Goal: Transaction & Acquisition: Register for event/course

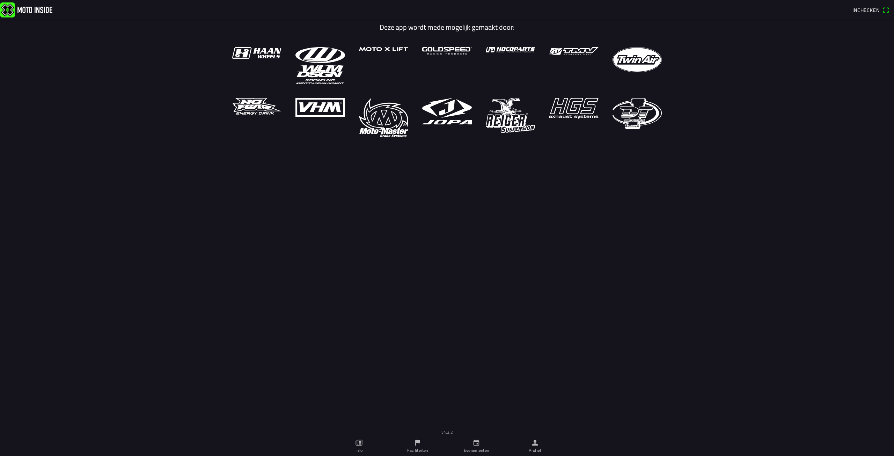
click at [867, 9] on span "Inchecken" at bounding box center [865, 9] width 27 height 7
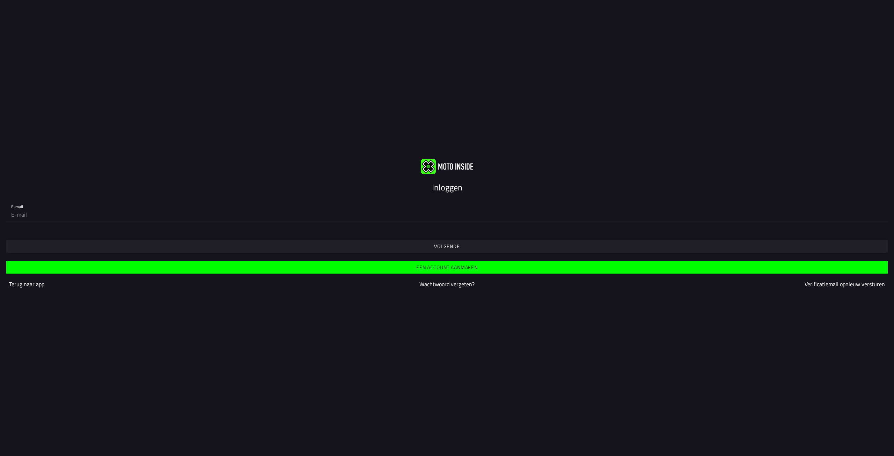
click at [0, 0] on slot "Een account aanmaken" at bounding box center [0, 0] width 0 height 0
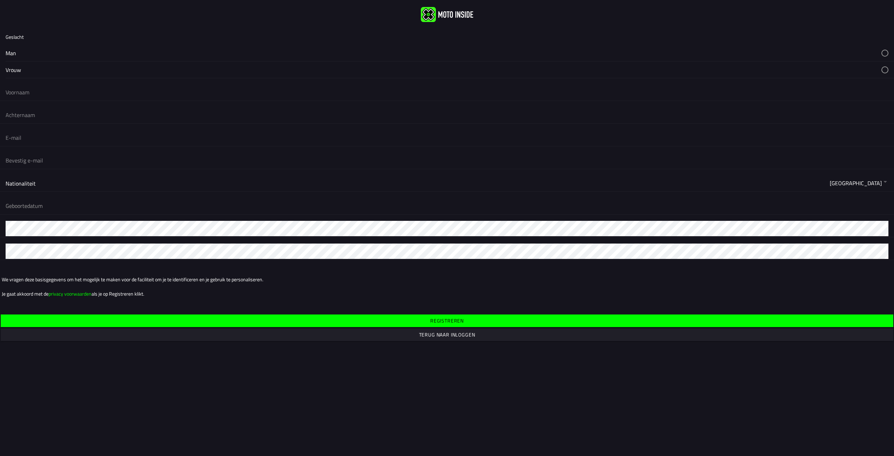
click at [14, 54] on button "button" at bounding box center [450, 53] width 888 height 16
click at [51, 93] on input "text" at bounding box center [447, 92] width 883 height 15
type input "[PERSON_NAME]"
type input "hogers"
type input "[EMAIL_ADDRESS][DOMAIN_NAME]"
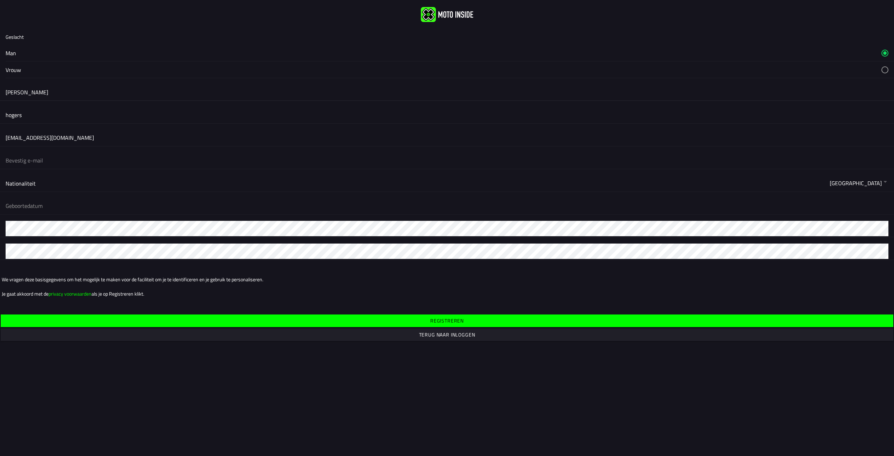
type input "[EMAIL_ADDRESS][DOMAIN_NAME]"
click at [82, 383] on main "Geslacht Man Vrouw [PERSON_NAME] [EMAIL_ADDRESS][DOMAIN_NAME] [DOMAIN_NAME][EMA…" at bounding box center [447, 228] width 894 height 456
click at [50, 204] on button "button" at bounding box center [450, 205] width 888 height 17
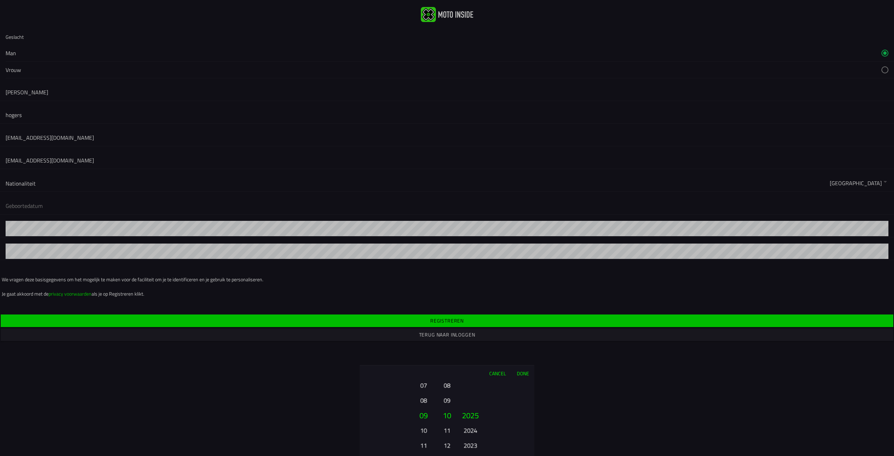
click at [427, 430] on button "10" at bounding box center [423, 430] width 19 height 12
click at [424, 439] on button "12" at bounding box center [423, 445] width 19 height 12
click at [422, 442] on button "14" at bounding box center [423, 445] width 19 height 12
click at [422, 442] on button "16" at bounding box center [423, 445] width 19 height 12
click at [422, 443] on button "18" at bounding box center [423, 445] width 19 height 12
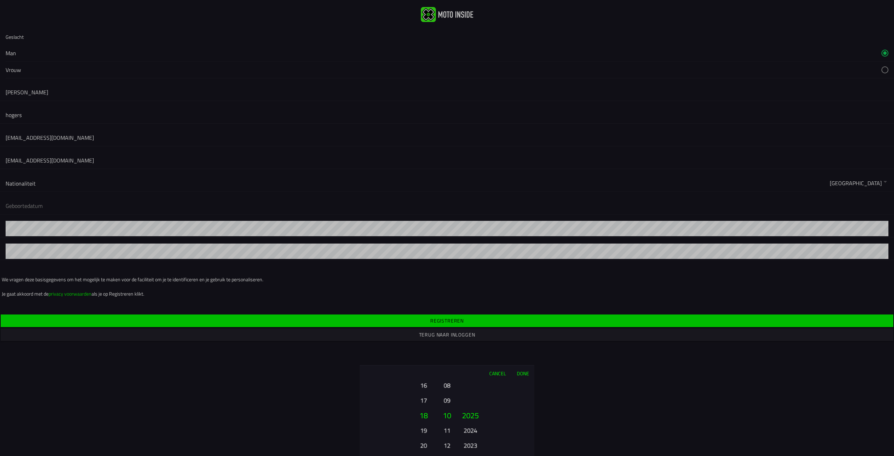
click at [422, 443] on button "20" at bounding box center [423, 445] width 19 height 12
click at [422, 433] on button "21" at bounding box center [423, 430] width 19 height 12
click at [447, 388] on button "08" at bounding box center [447, 385] width 10 height 12
click at [447, 386] on button "06" at bounding box center [447, 385] width 10 height 12
click at [447, 386] on button "04" at bounding box center [447, 385] width 10 height 12
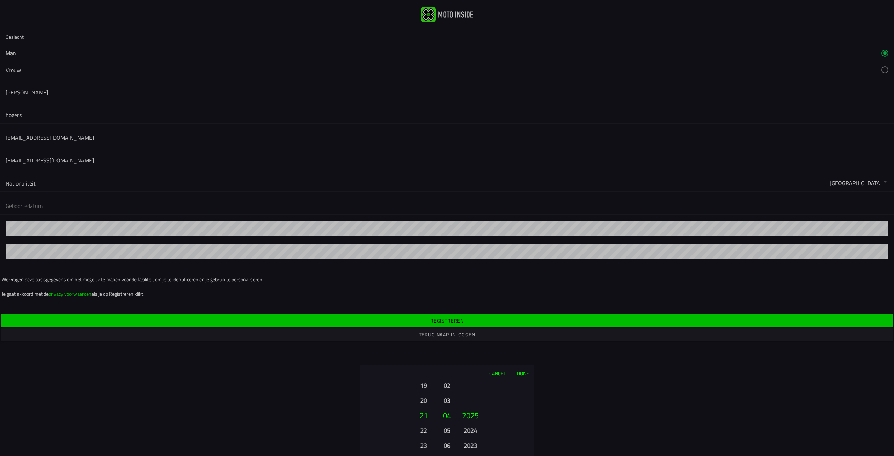
click at [446, 400] on button "03" at bounding box center [447, 400] width 10 height 12
click at [472, 418] on button "2025" at bounding box center [471, 415] width 24 height 15
click at [470, 429] on button "2024" at bounding box center [470, 430] width 19 height 12
click at [469, 446] on button "2022" at bounding box center [470, 445] width 19 height 12
click at [469, 446] on button "2020" at bounding box center [470, 445] width 19 height 12
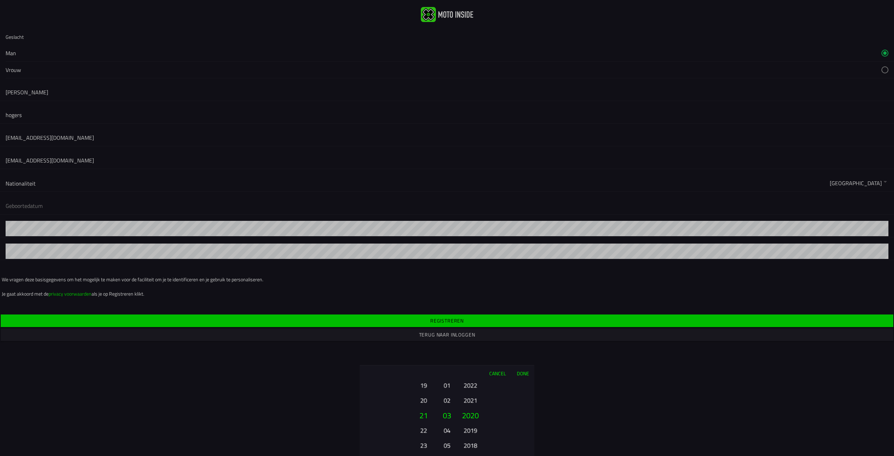
click at [469, 446] on button "2018" at bounding box center [470, 445] width 19 height 12
click at [469, 446] on button "2016" at bounding box center [470, 445] width 19 height 12
click at [469, 446] on button "2014" at bounding box center [470, 445] width 19 height 12
click at [469, 446] on button "2012" at bounding box center [470, 445] width 19 height 12
click at [469, 446] on button "2010" at bounding box center [470, 445] width 19 height 12
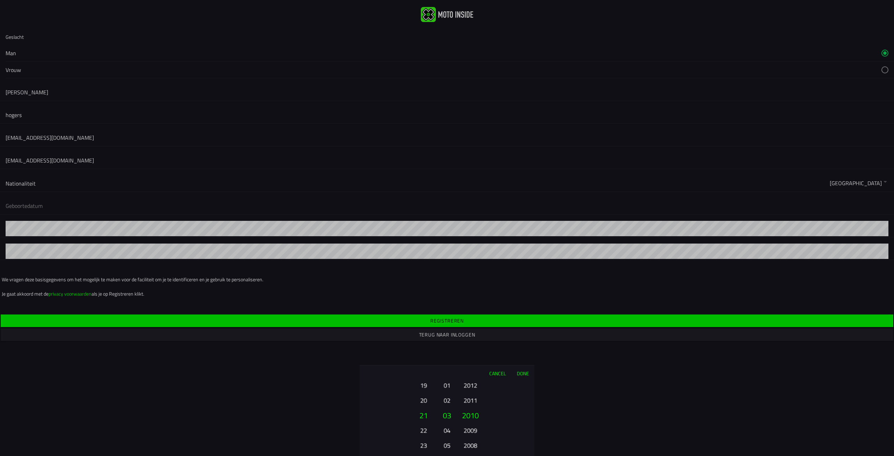
click at [469, 446] on button "2008" at bounding box center [470, 445] width 19 height 12
click at [469, 446] on button "2006" at bounding box center [470, 445] width 19 height 12
click at [469, 446] on button "2004" at bounding box center [470, 445] width 19 height 12
click at [469, 446] on button "2002" at bounding box center [470, 445] width 19 height 12
click at [469, 446] on button "2000" at bounding box center [470, 445] width 19 height 12
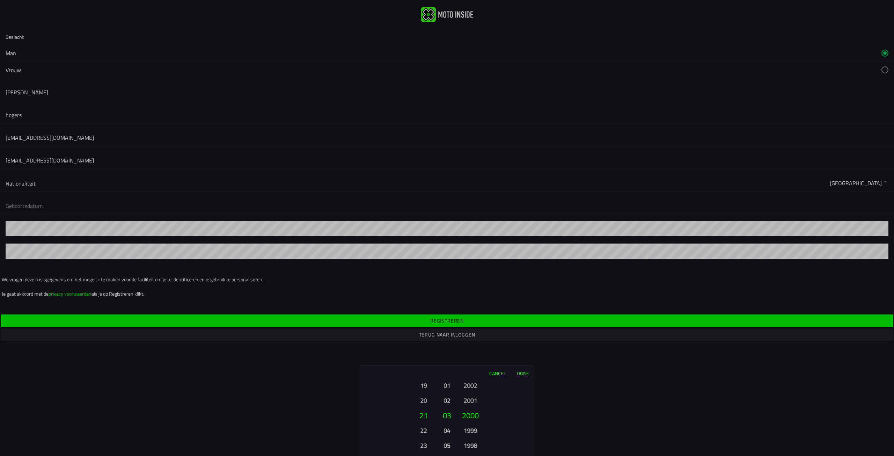
click at [469, 446] on button "1998" at bounding box center [470, 445] width 19 height 12
click at [469, 446] on ion-picker-column "2025 2024 2023 2022 2021 2020 2019 2018 2017 2016 2015 2014 2013 2012 2011 2010…" at bounding box center [495, 418] width 79 height 75
click at [469, 446] on div "2025 2024 2023 2022 2021 2020 2019 2018 2017 2016 2015 2014 2013 2012 2011 2010…" at bounding box center [471, 445] width 24 height 75
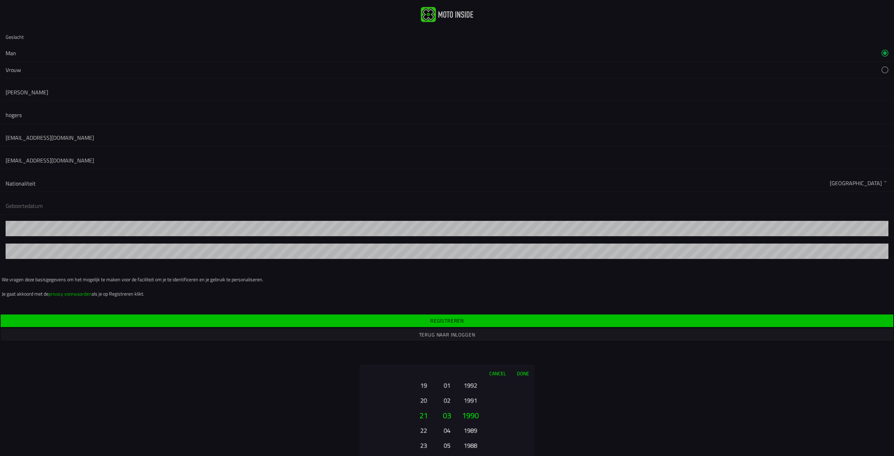
click at [469, 446] on div "2025 2024 2023 2022 2021 2020 2019 2018 2017 2016 2015 2014 2013 2012 2011 2010…" at bounding box center [471, 445] width 24 height 75
click at [469, 446] on ion-picker-column "2025 2024 2023 2022 2021 2020 2019 2018 2017 2016 2015 2014 2013 2012 2011 2010…" at bounding box center [495, 418] width 79 height 75
click at [469, 446] on button "1982" at bounding box center [470, 445] width 19 height 12
click at [472, 400] on button "1983" at bounding box center [470, 400] width 19 height 12
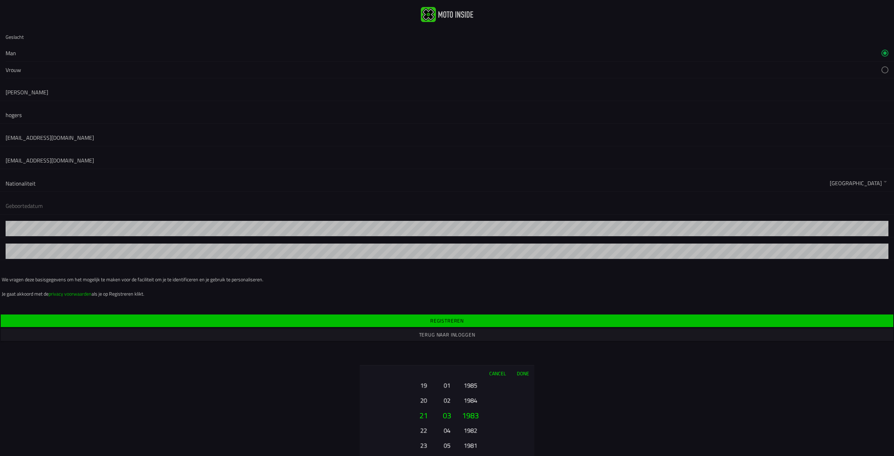
click at [472, 400] on button "1984" at bounding box center [470, 400] width 19 height 12
click at [472, 400] on button "1985" at bounding box center [470, 400] width 19 height 12
click at [524, 374] on button "Done" at bounding box center [522, 372] width 23 height 15
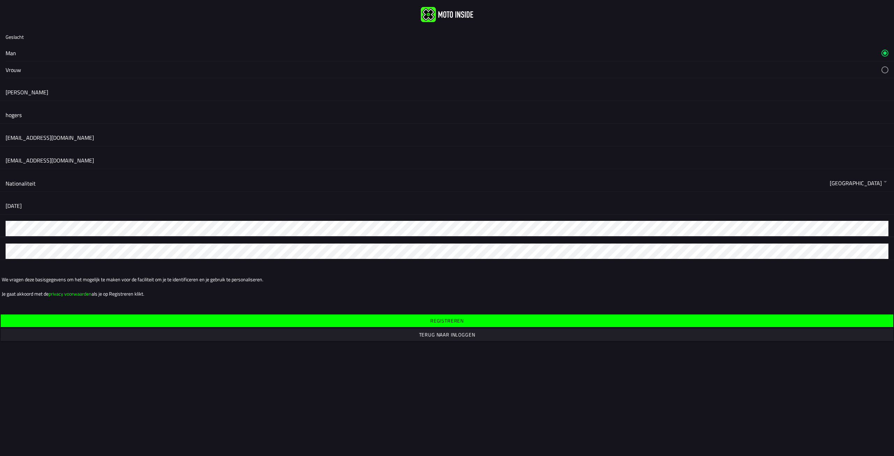
click at [2, 227] on div at bounding box center [447, 228] width 894 height 17
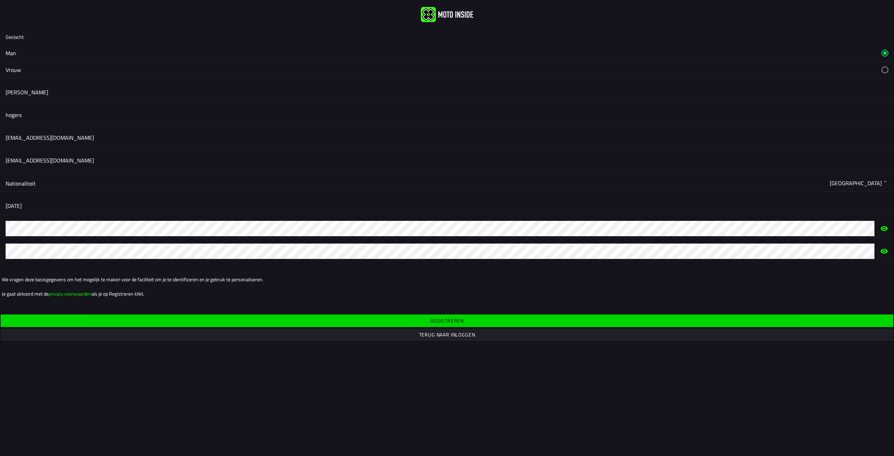
click at [0, 0] on slot "Registreren" at bounding box center [0, 0] width 0 height 0
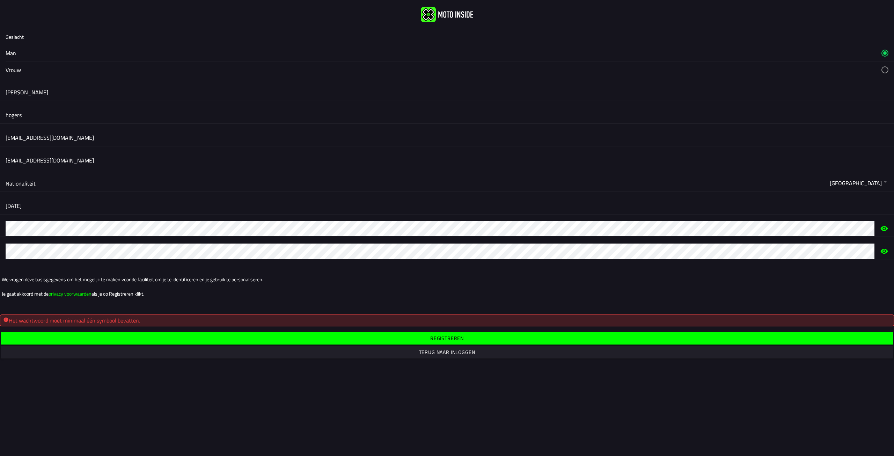
click at [0, 228] on div at bounding box center [447, 228] width 894 height 17
click at [0, 0] on slot "Registreren" at bounding box center [0, 0] width 0 height 0
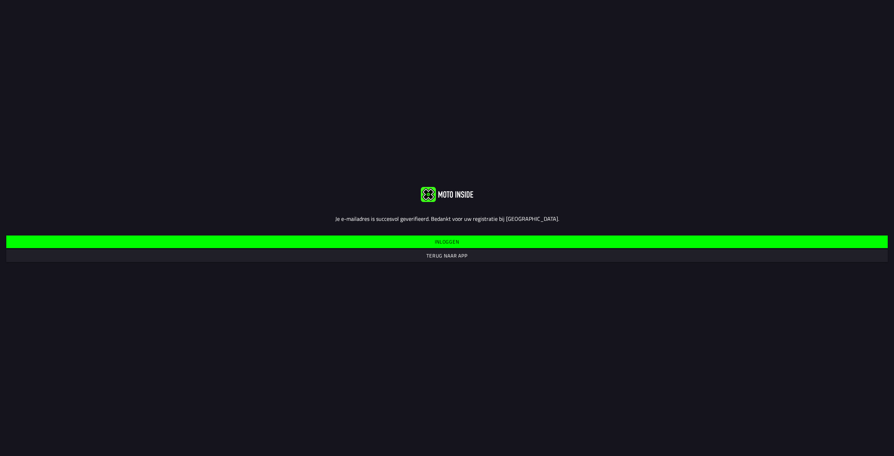
click at [0, 0] on slot "Inloggen" at bounding box center [0, 0] width 0 height 0
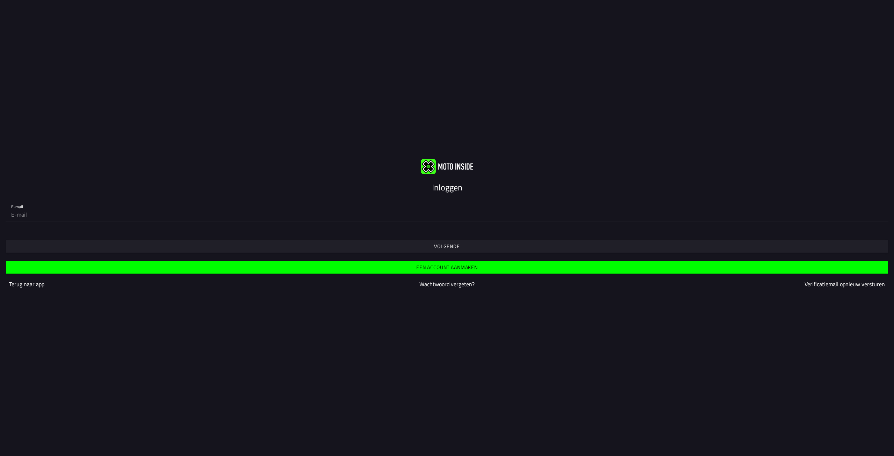
click at [0, 0] on slot "Volgende" at bounding box center [0, 0] width 0 height 0
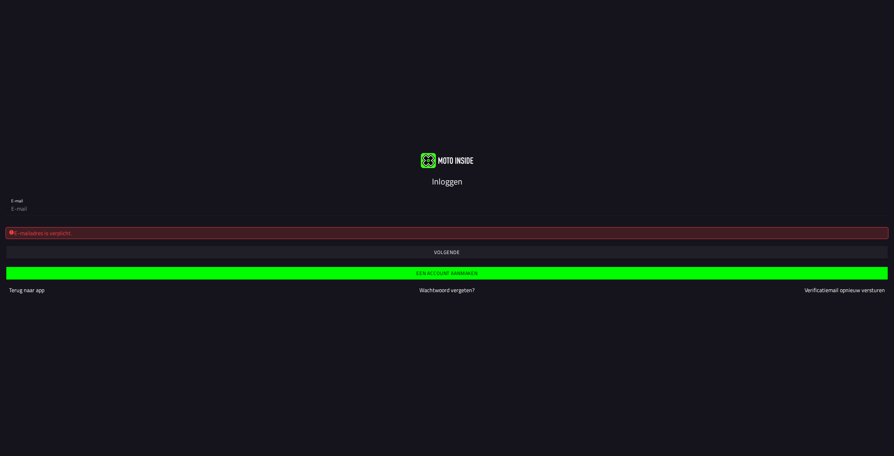
click at [0, 0] on slot "Volgende" at bounding box center [0, 0] width 0 height 0
click at [132, 209] on input "email" at bounding box center [447, 209] width 872 height 14
type input "[EMAIL_ADDRESS][DOMAIN_NAME]"
click at [466, 251] on span "button" at bounding box center [447, 252] width 871 height 13
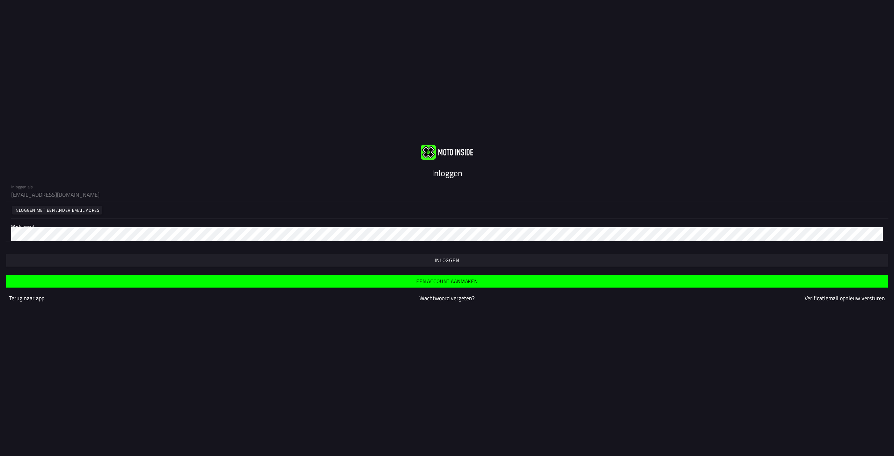
click at [0, 0] on slot "Inloggen" at bounding box center [0, 0] width 0 height 0
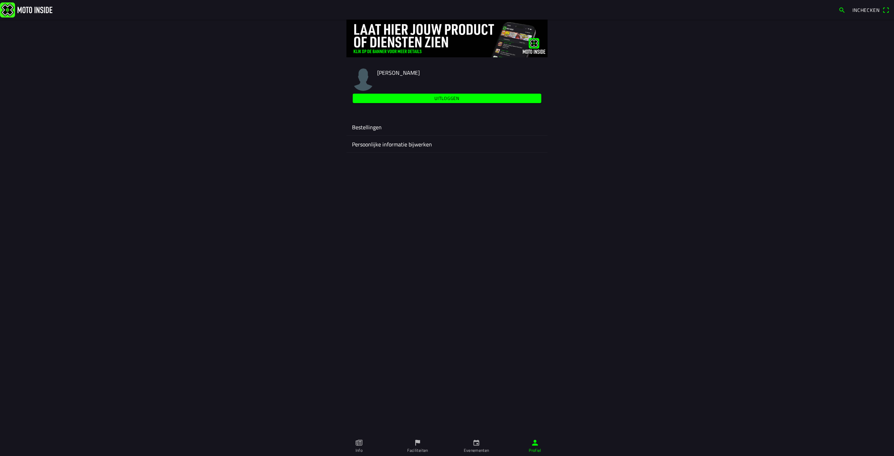
click at [381, 145] on ion-label "Persoonlijke informatie bijwerken" at bounding box center [447, 144] width 190 height 8
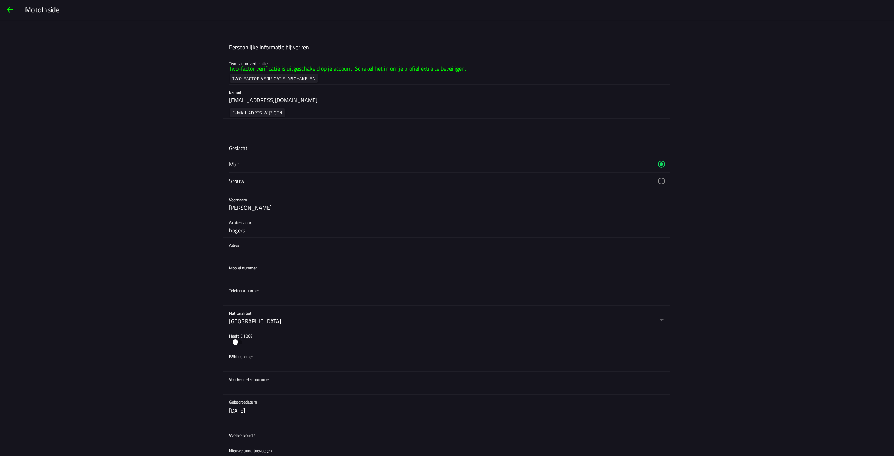
click at [13, 10] on span "button" at bounding box center [10, 9] width 8 height 17
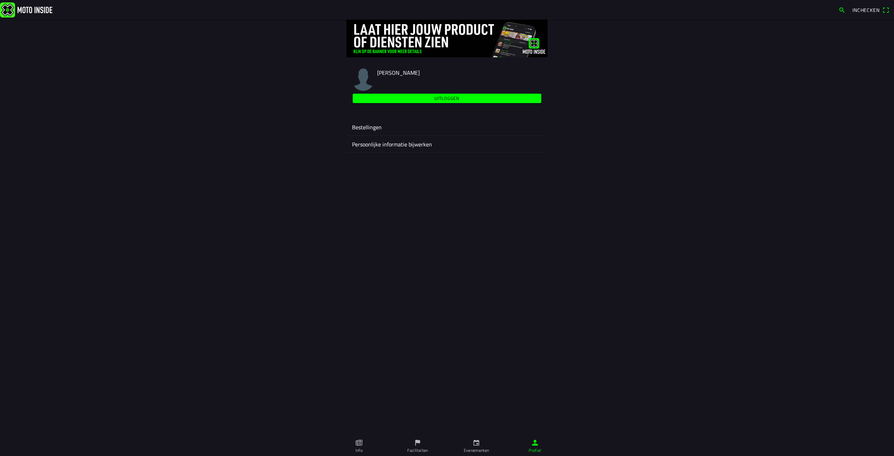
click at [419, 218] on main "jeroen hogers Uitloggen Bestellingen Persoonlijke informatie bijwerken" at bounding box center [447, 238] width 894 height 436
click at [862, 12] on span "Inchecken" at bounding box center [865, 9] width 27 height 7
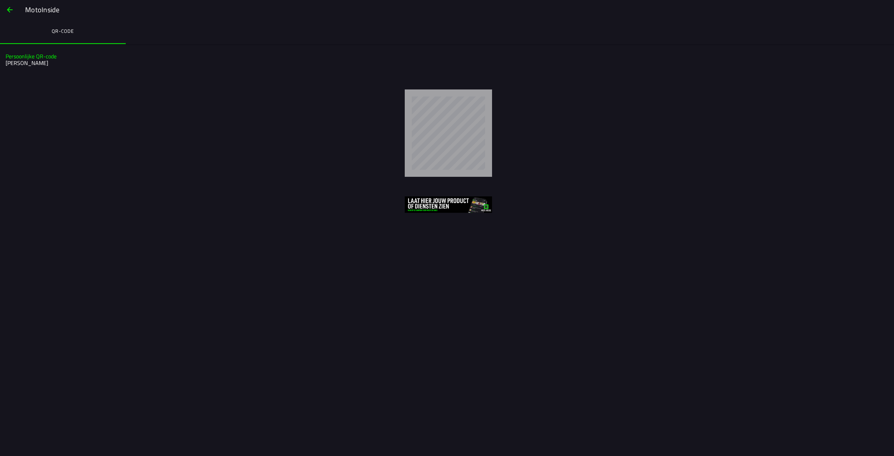
click at [10, 8] on span "button" at bounding box center [10, 9] width 8 height 17
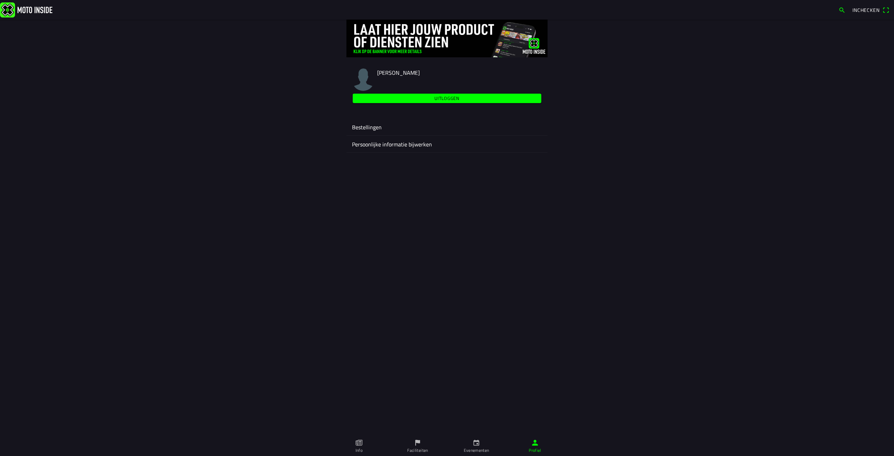
click at [477, 447] on ion-label "Evenementen" at bounding box center [476, 450] width 25 height 6
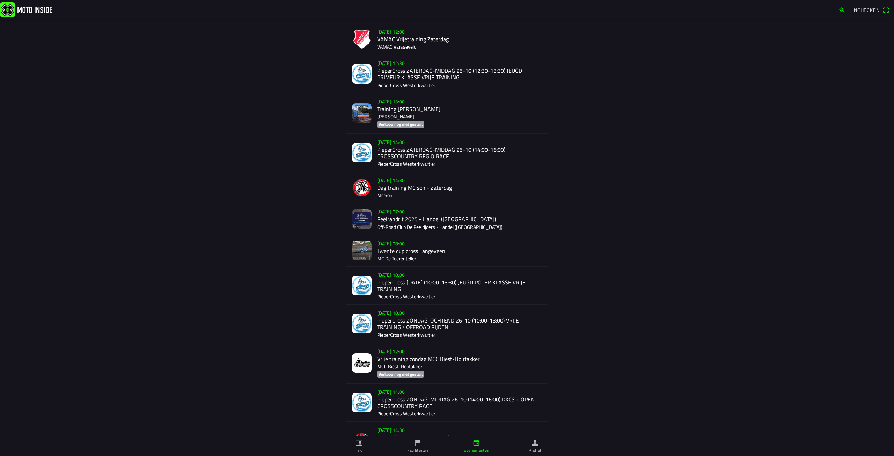
scroll to position [949, 0]
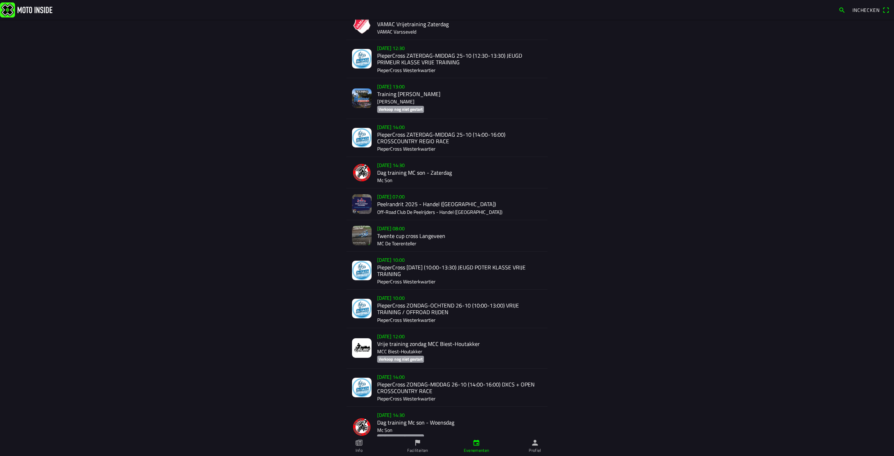
click at [386, 299] on div "zo 26 okt. - 10:00 PieperCross ZONDAG-OCHTEND 26-10 (10:00-13:00) VRIJE TRAININ…" at bounding box center [459, 309] width 165 height 38
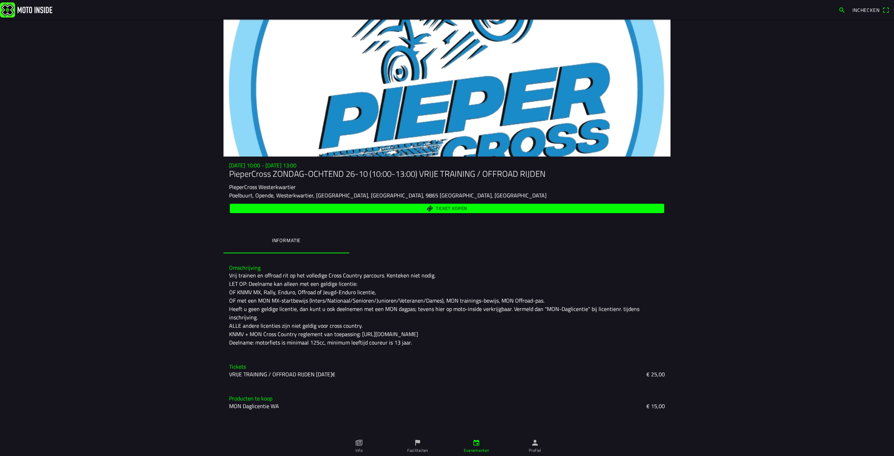
click at [0, 0] on slot "€ 25,00" at bounding box center [0, 0] width 0 height 0
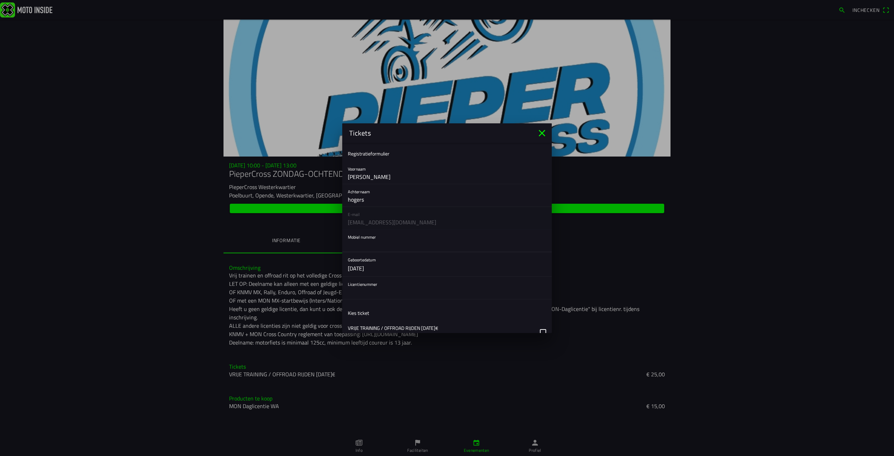
click at [365, 247] on input "text" at bounding box center [447, 245] width 198 height 14
type input "0641117101"
click at [373, 293] on input "text" at bounding box center [447, 292] width 198 height 14
click at [537, 296] on button "button" at bounding box center [450, 297] width 204 height 23
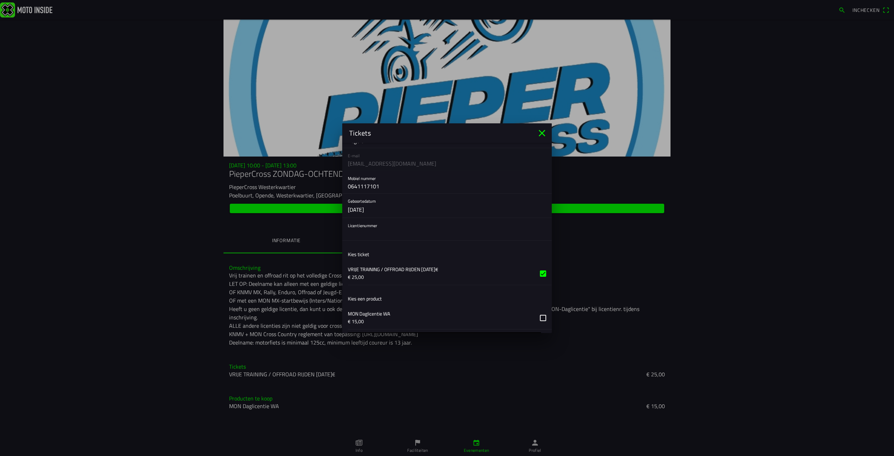
scroll to position [105, 0]
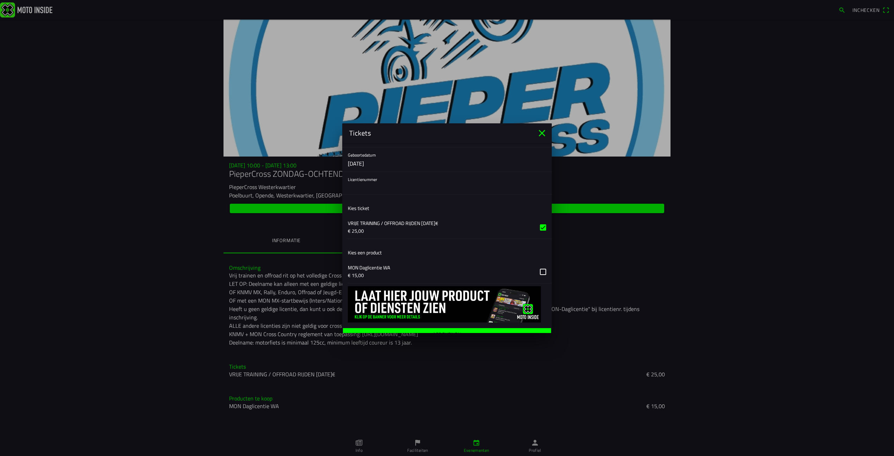
click at [538, 271] on button "button" at bounding box center [450, 271] width 204 height 23
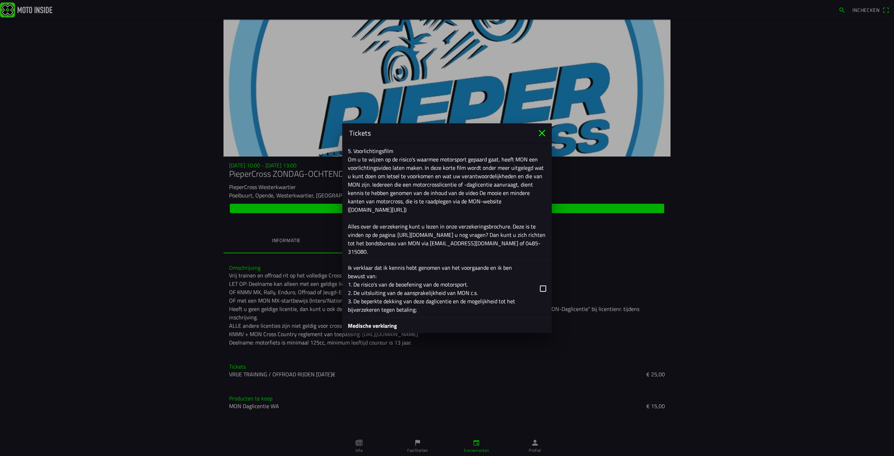
scroll to position [559, 0]
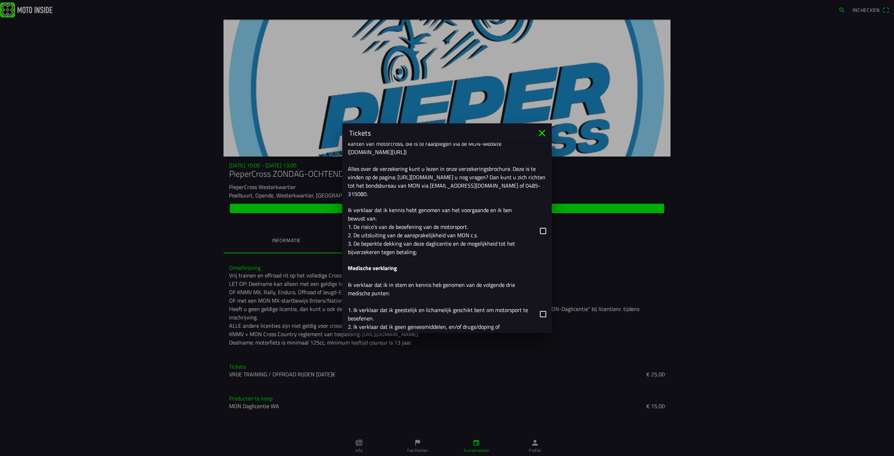
click at [539, 229] on button "button" at bounding box center [450, 231] width 204 height 58
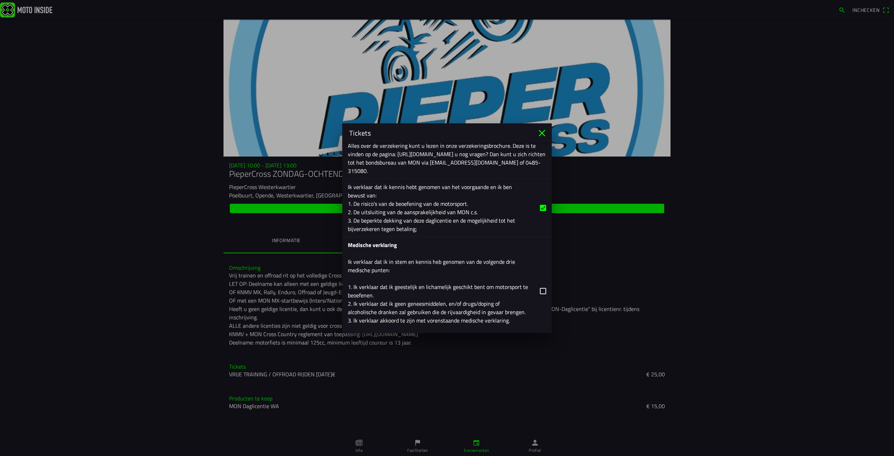
scroll to position [629, 0]
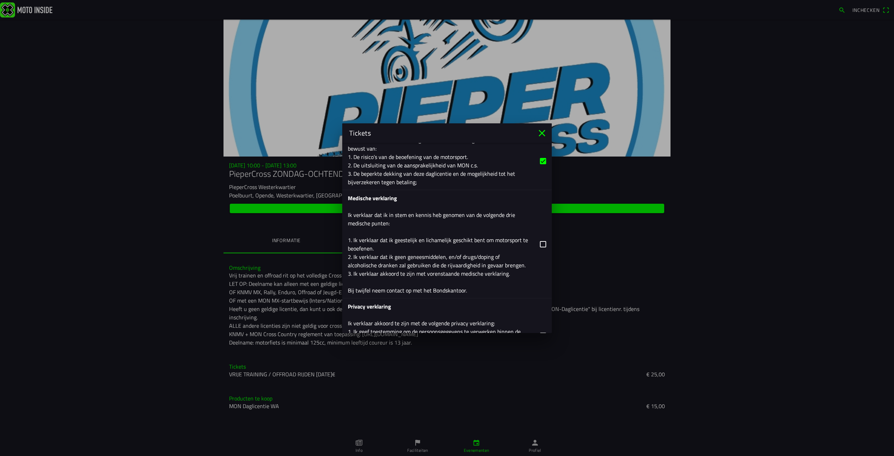
click at [537, 243] on button "button" at bounding box center [450, 244] width 204 height 108
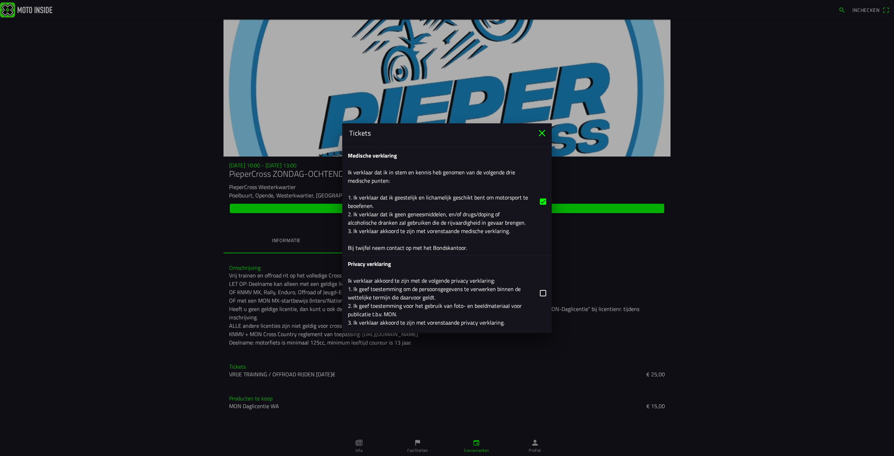
scroll to position [698, 0]
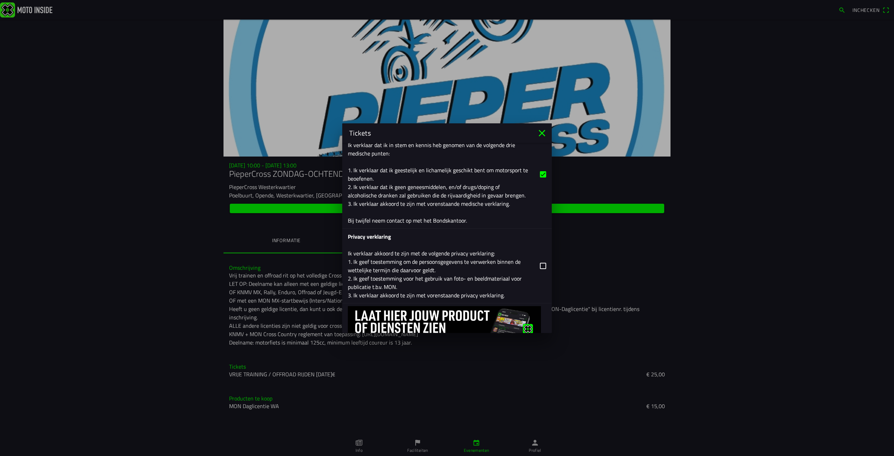
click at [537, 266] on button "button" at bounding box center [450, 265] width 204 height 74
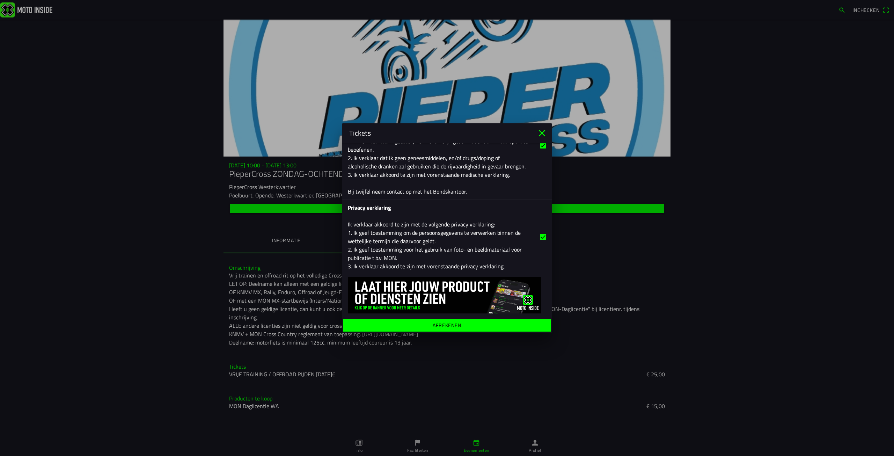
click at [443, 325] on ion-label "Afrekenen" at bounding box center [447, 324] width 29 height 5
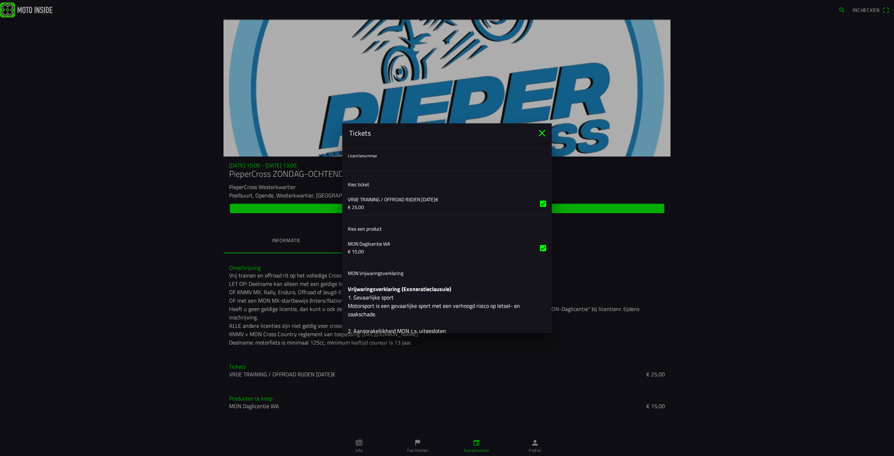
scroll to position [29, 0]
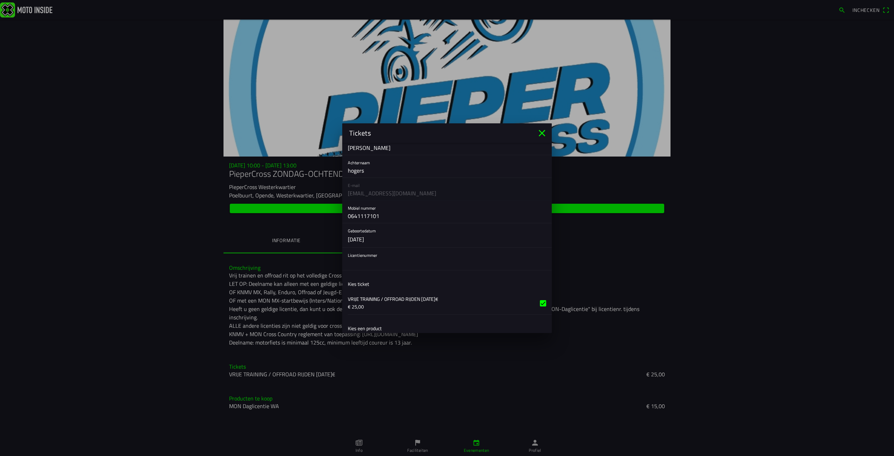
click at [358, 264] on input "text" at bounding box center [447, 263] width 198 height 14
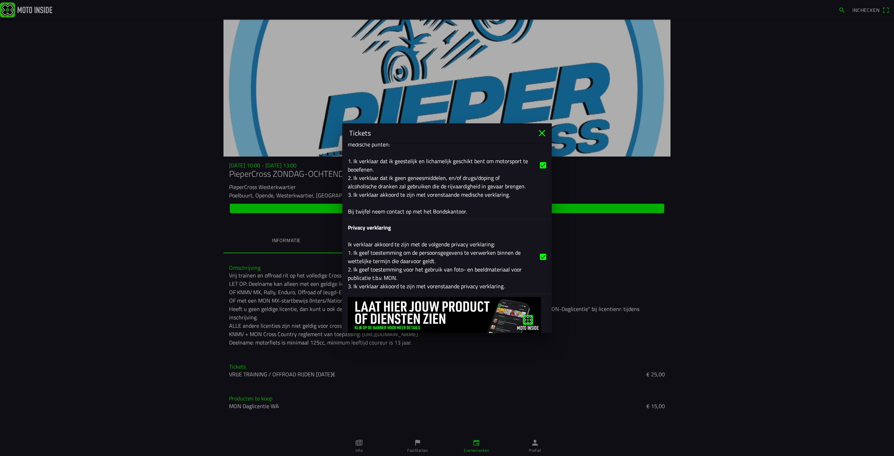
scroll to position [741, 0]
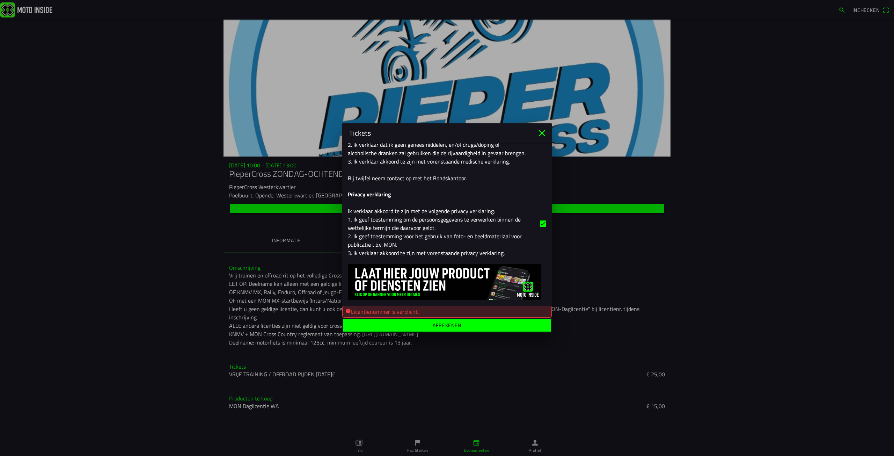
type input "mon daglicentie"
click at [435, 324] on ion-label "Afrekenen" at bounding box center [447, 324] width 29 height 5
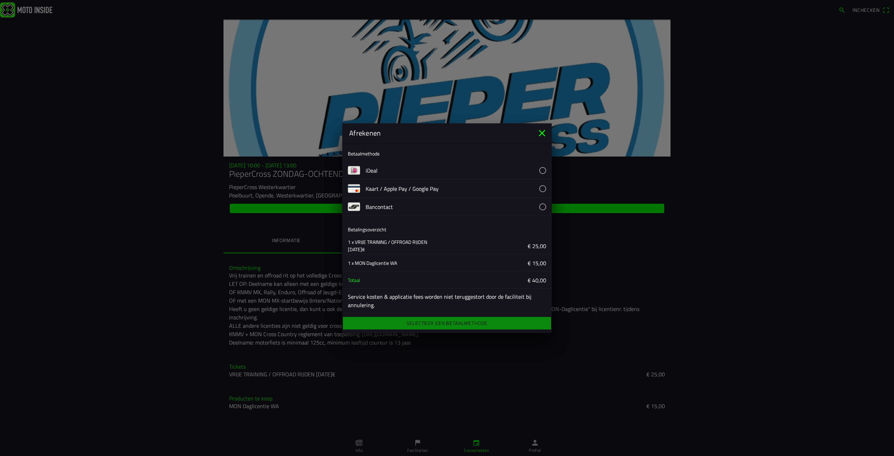
click at [537, 169] on button "button" at bounding box center [459, 170] width 186 height 18
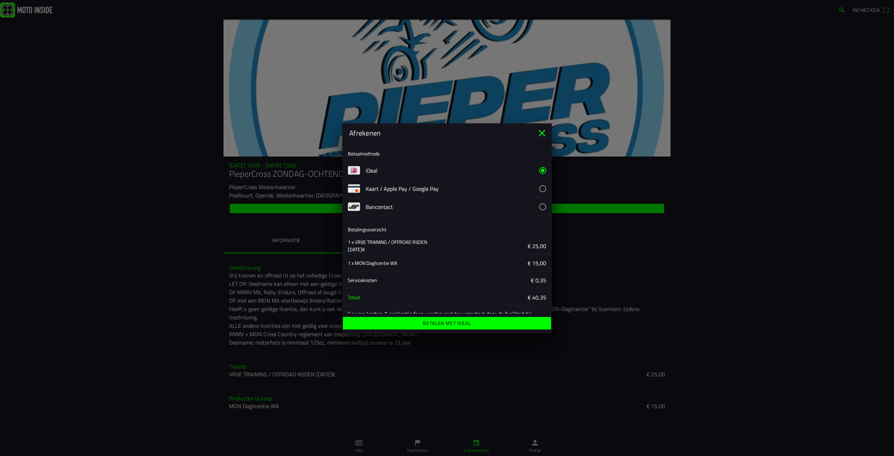
click at [442, 324] on ion-label "Betalen met iDeal" at bounding box center [447, 323] width 48 height 5
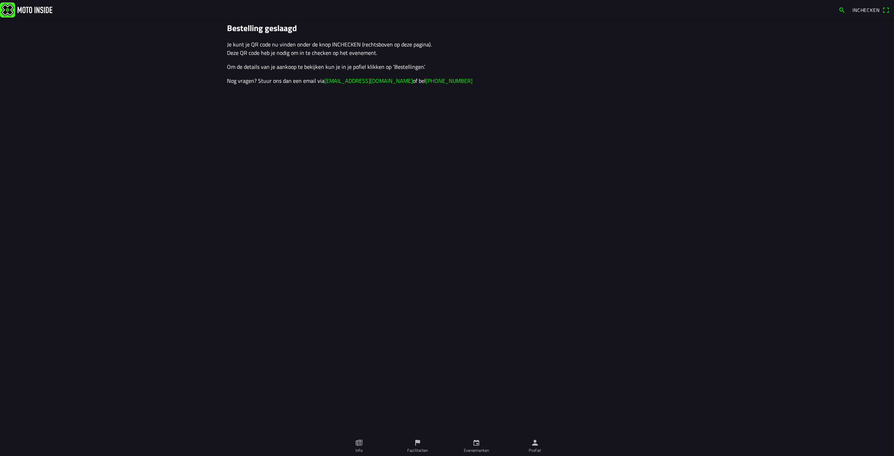
click at [863, 9] on span "Inchecken" at bounding box center [865, 9] width 27 height 7
